Goal: Navigation & Orientation: Find specific page/section

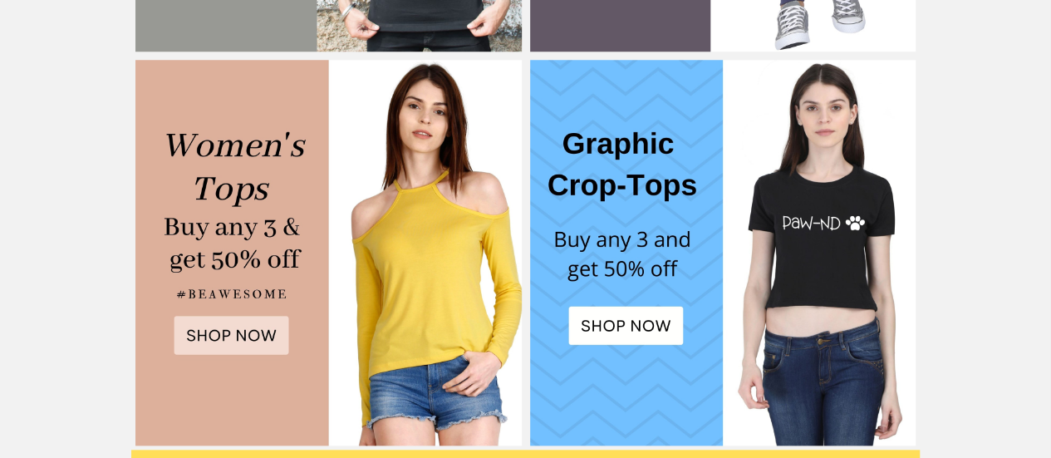
scroll to position [748, 0]
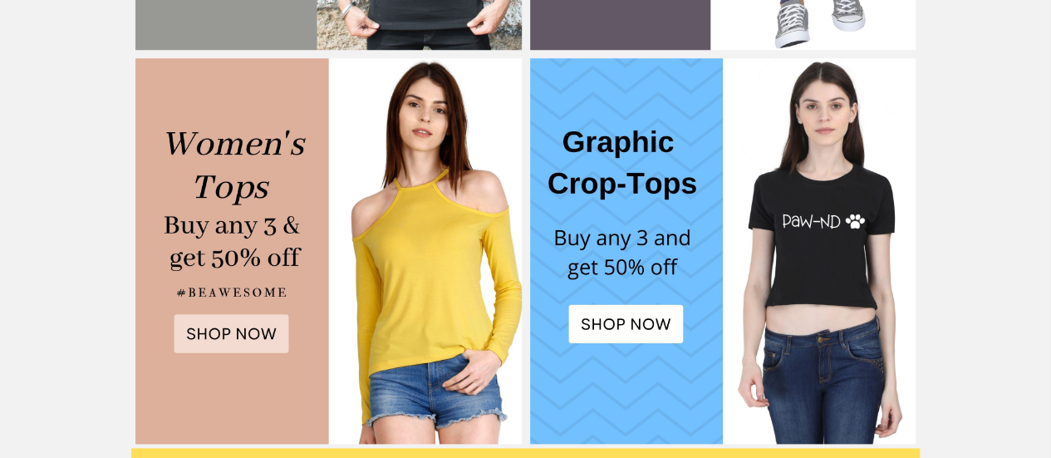
click at [246, 331] on img at bounding box center [327, 250] width 385 height 385
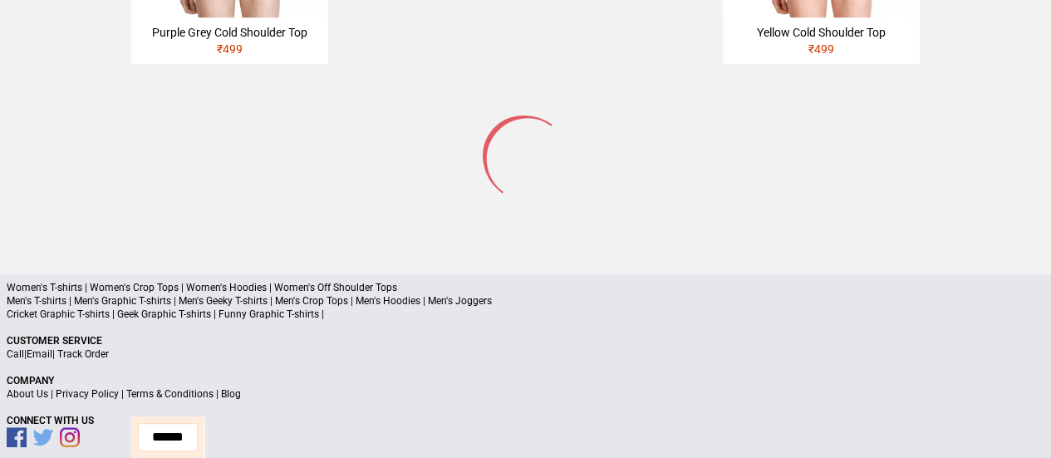
scroll to position [427, 0]
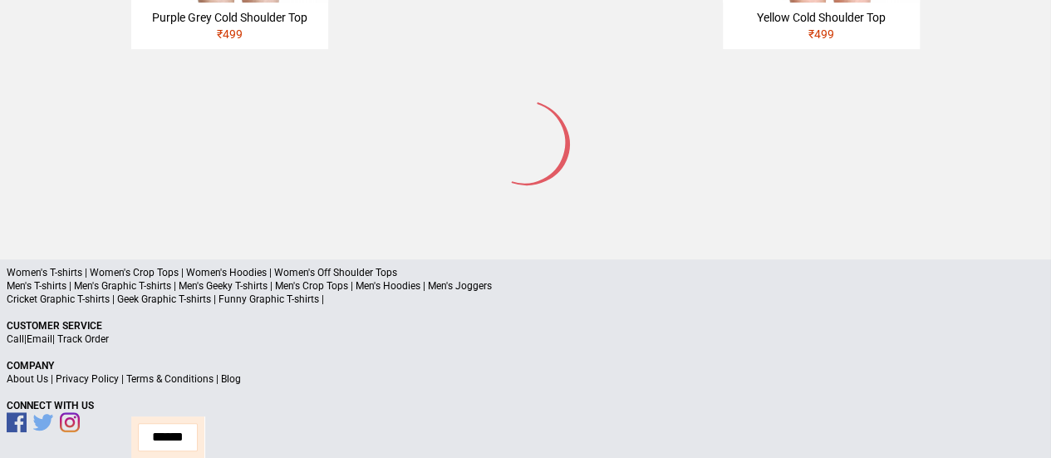
click at [25, 375] on link "About Us" at bounding box center [28, 379] width 42 height 12
select select "*********"
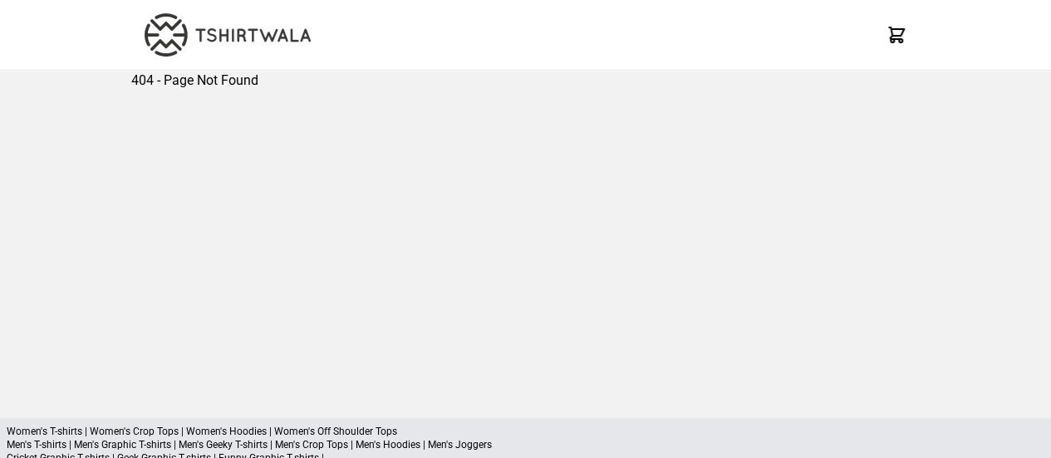
scroll to position [83, 0]
